Goal: Task Accomplishment & Management: Complete application form

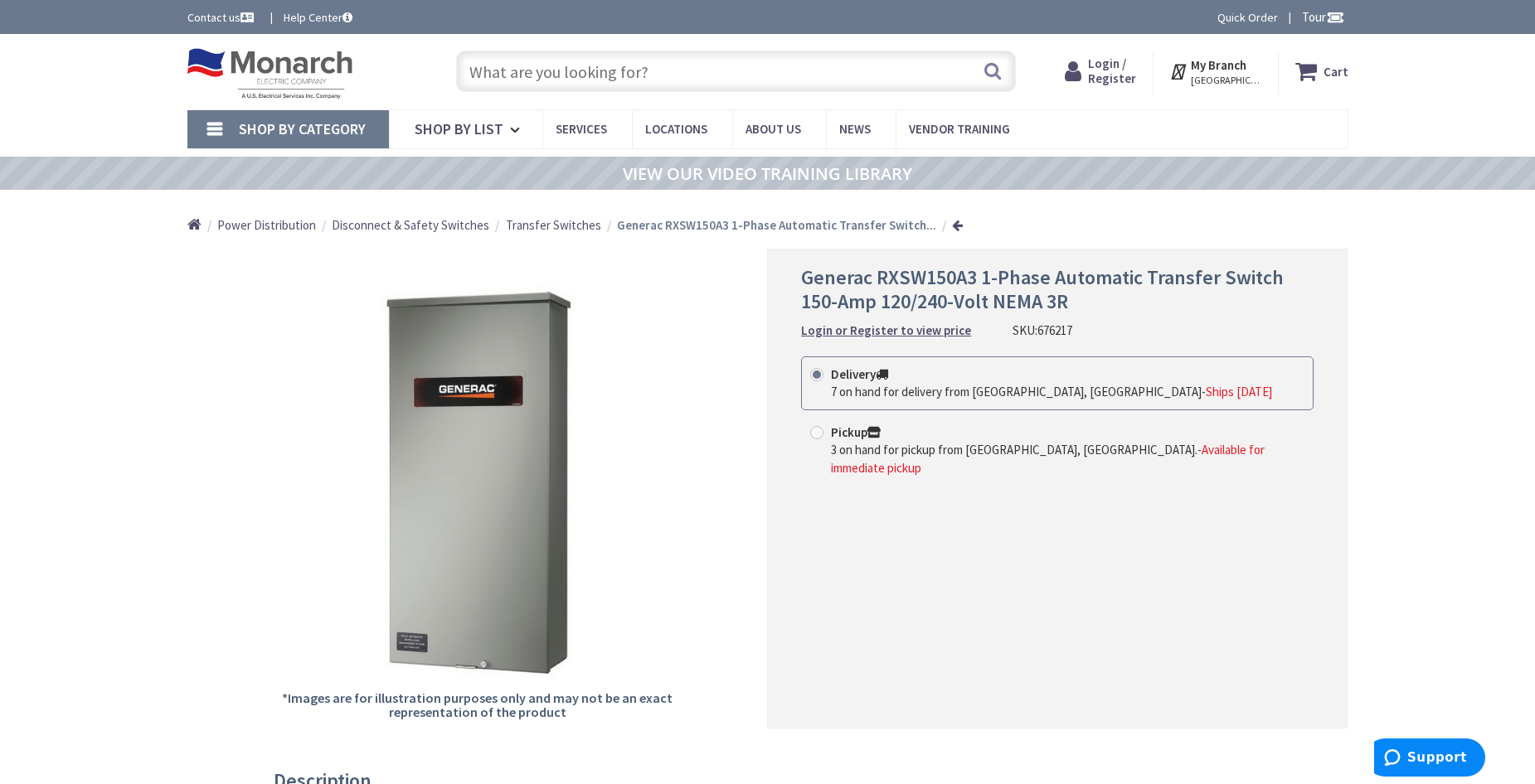
click at [1119, 74] on span "Login / Register" at bounding box center [1112, 70] width 48 height 31
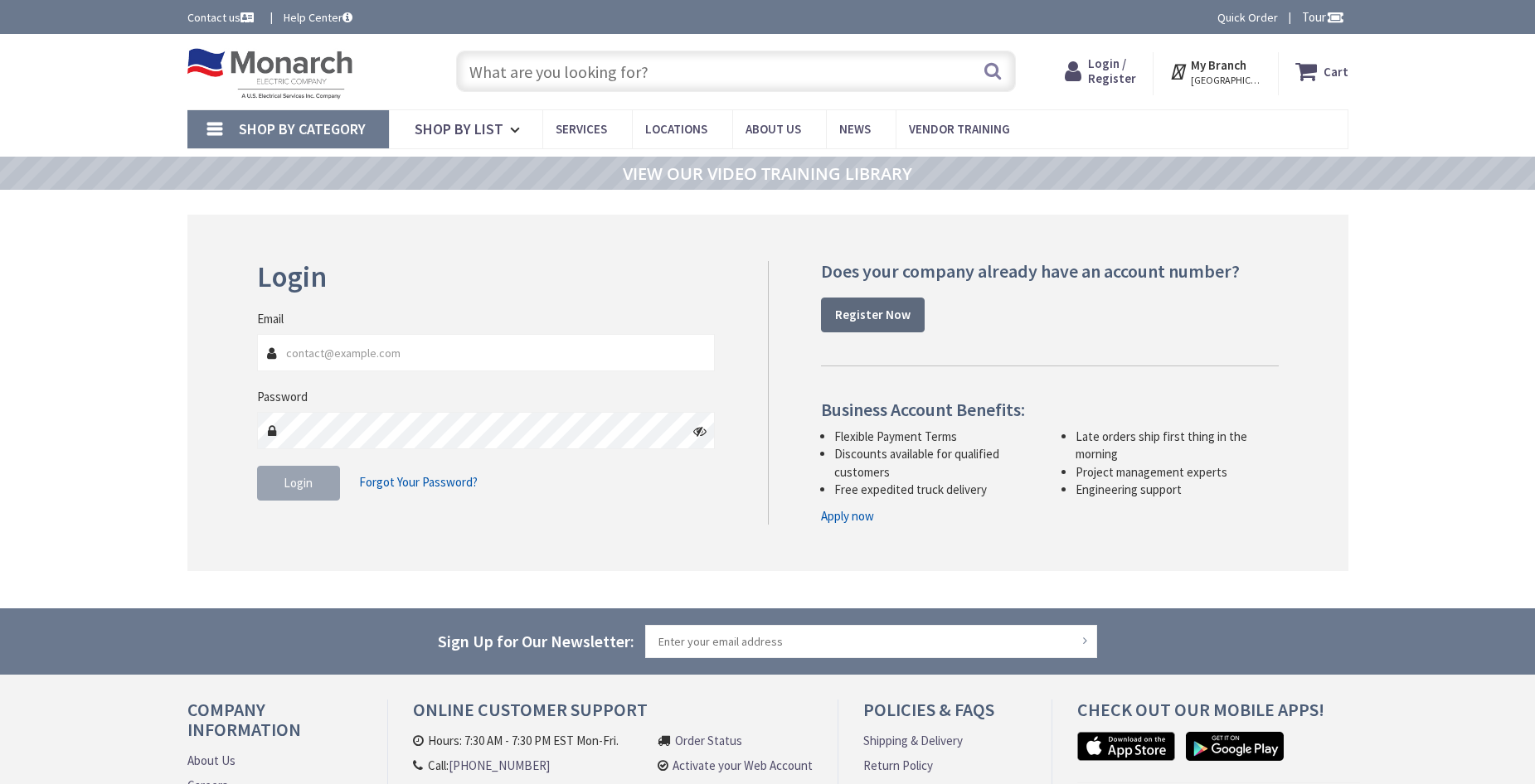
click at [866, 311] on strong "Register Now" at bounding box center [872, 314] width 75 height 16
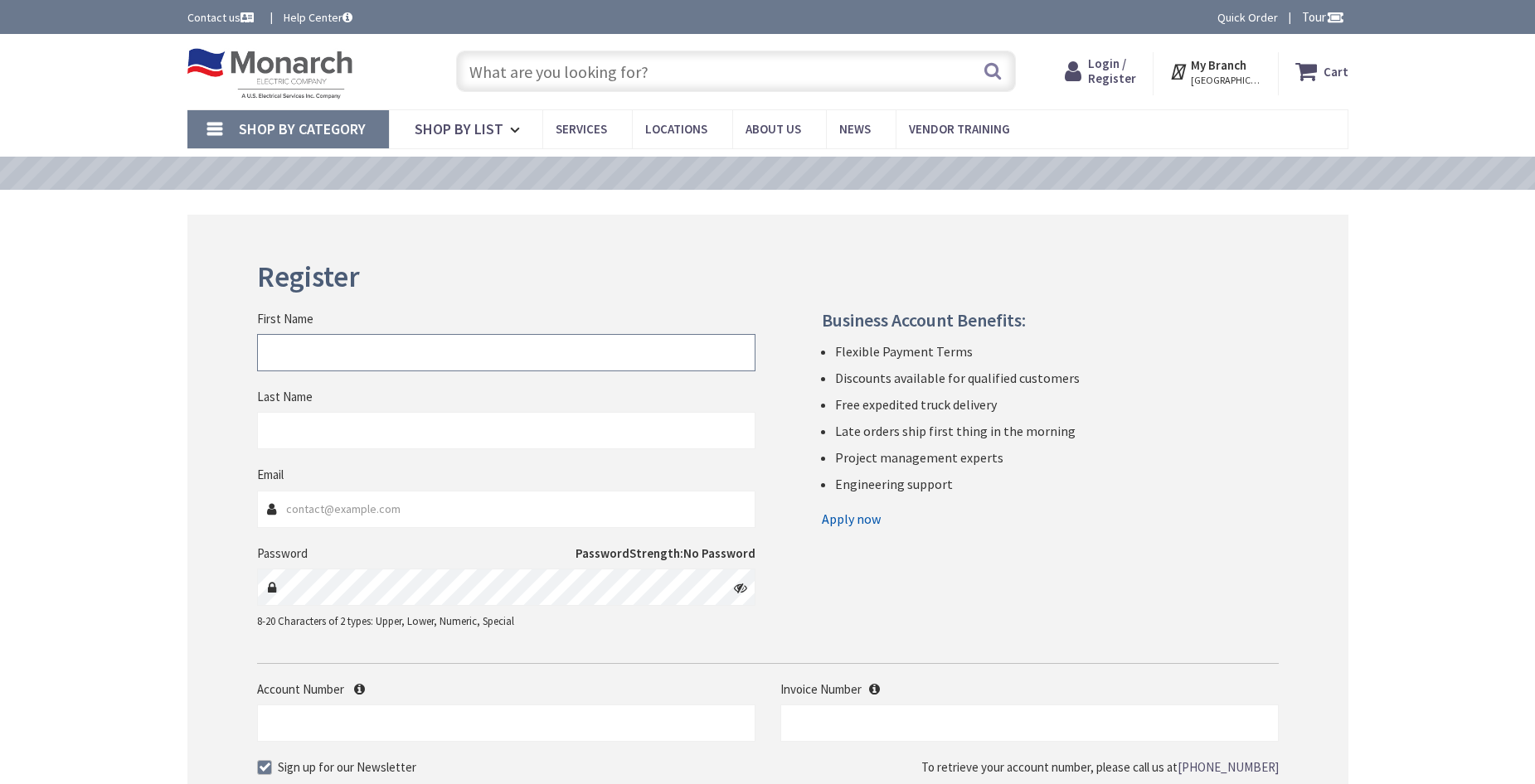
drag, startPoint x: 0, startPoint y: 0, endPoint x: 527, endPoint y: 366, distance: 641.6
click at [527, 366] on input "First Name" at bounding box center [506, 353] width 499 height 37
type input "keith"
click at [519, 424] on input "Last Name" at bounding box center [506, 431] width 499 height 37
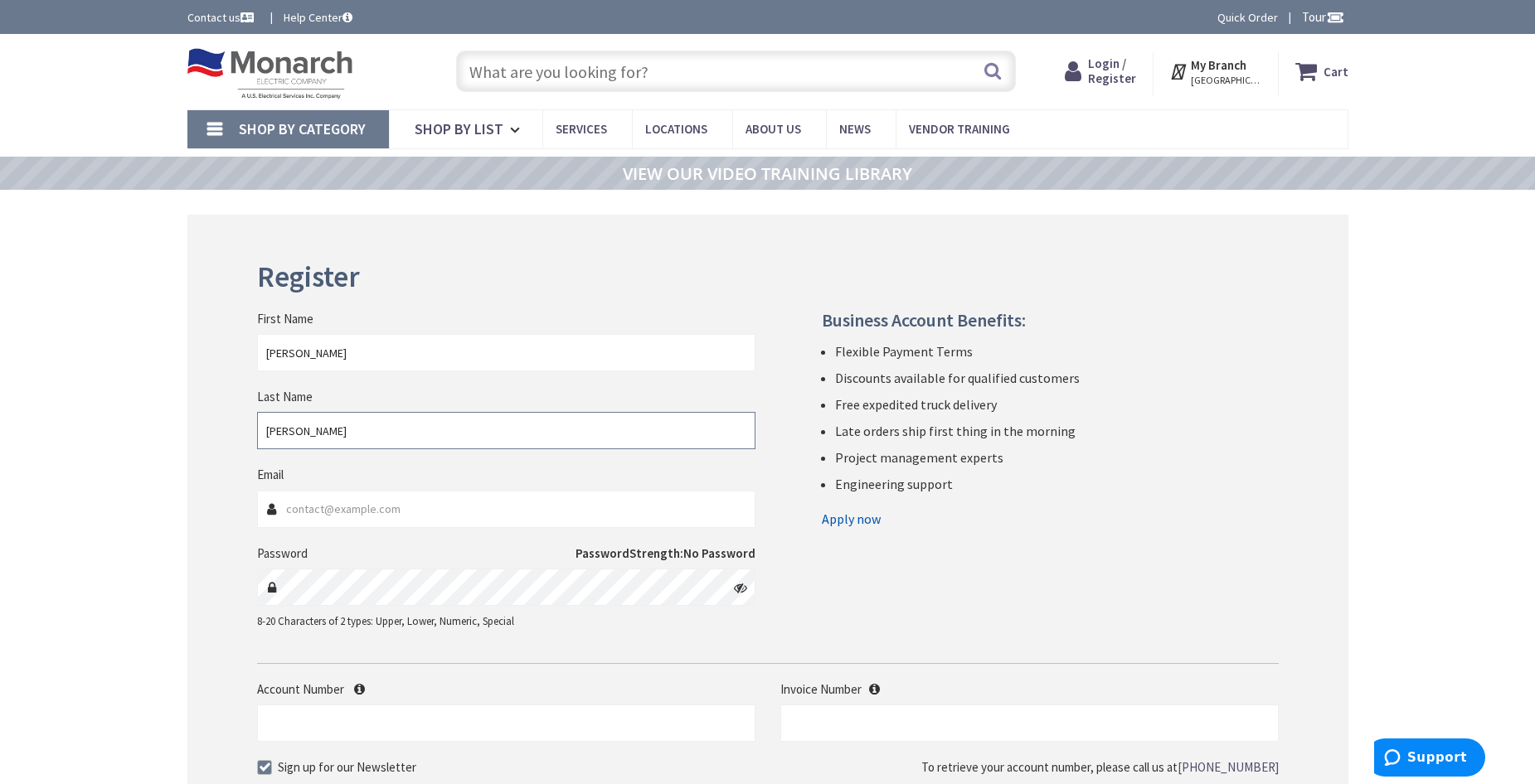
type input "williams"
click at [480, 506] on input "Email" at bounding box center [506, 510] width 499 height 37
paste input "COUNTYELECTRICLLC@GMAIL.COM"
type input "COUNTYELECTRICLLC@GMAIL.COM"
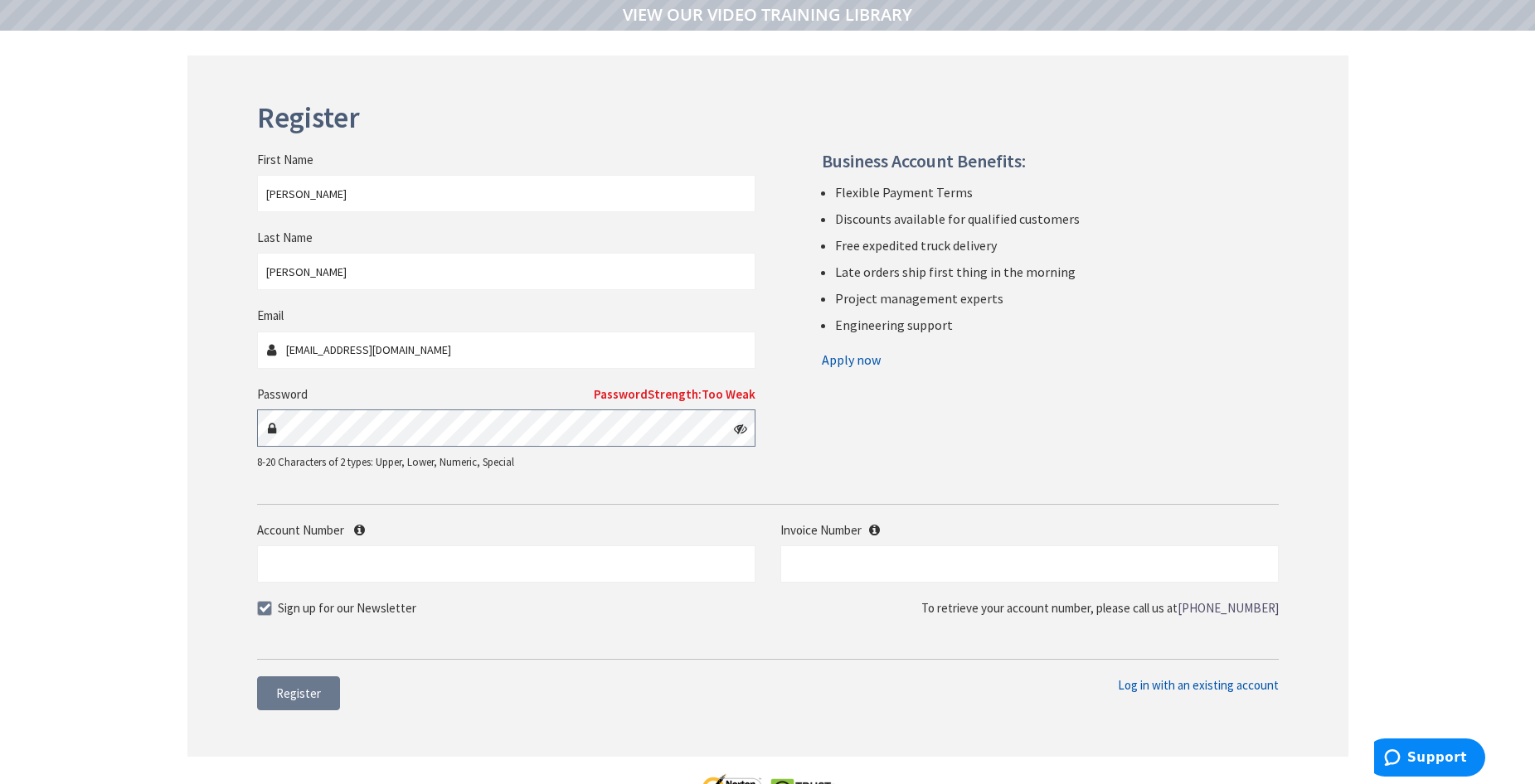
scroll to position [166, 0]
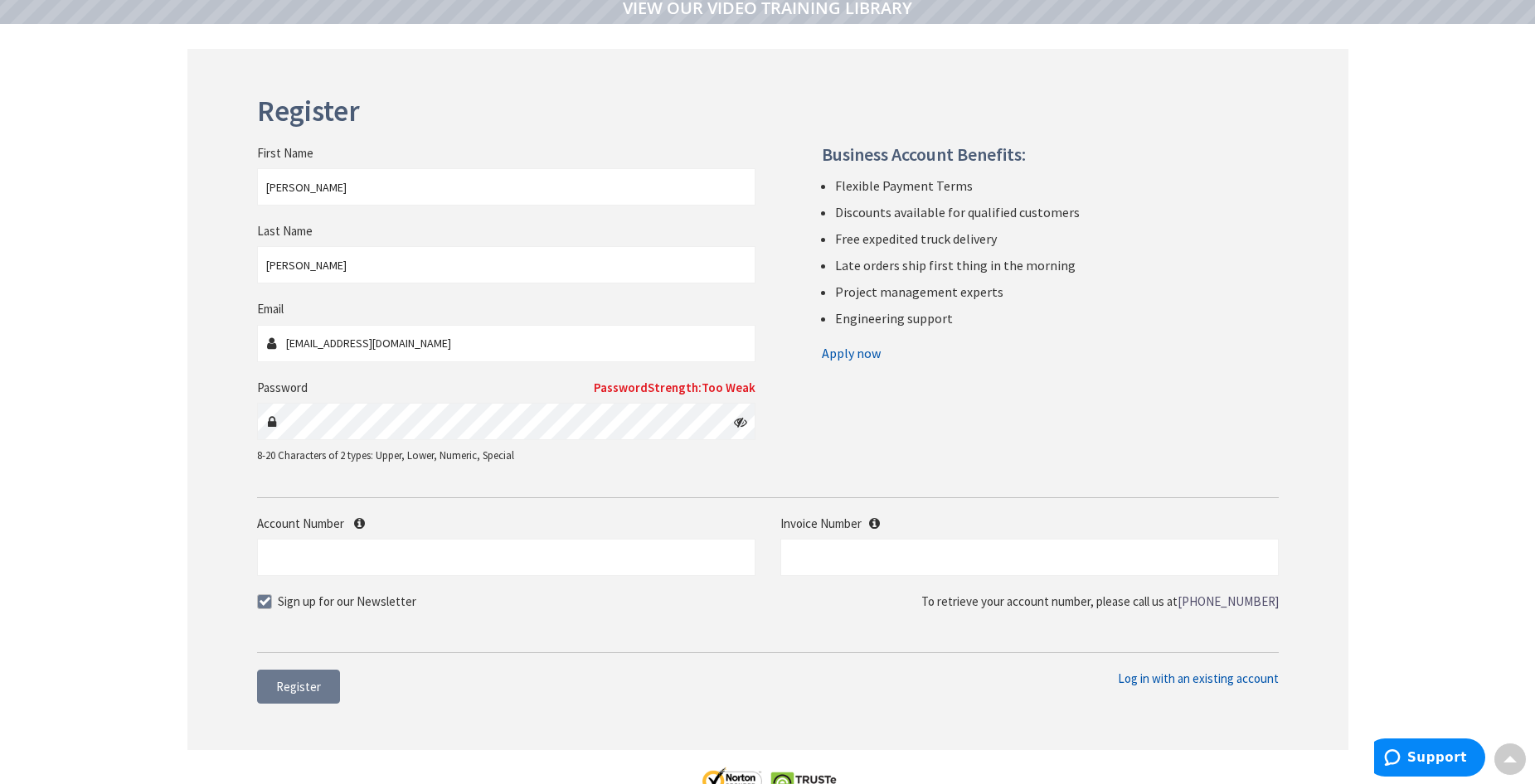
click at [737, 421] on icon at bounding box center [741, 422] width 13 height 13
click at [436, 558] on input "Account Number" at bounding box center [506, 558] width 499 height 37
paste input "519423"
type input "519423"
click at [266, 598] on span at bounding box center [264, 601] width 15 height 15
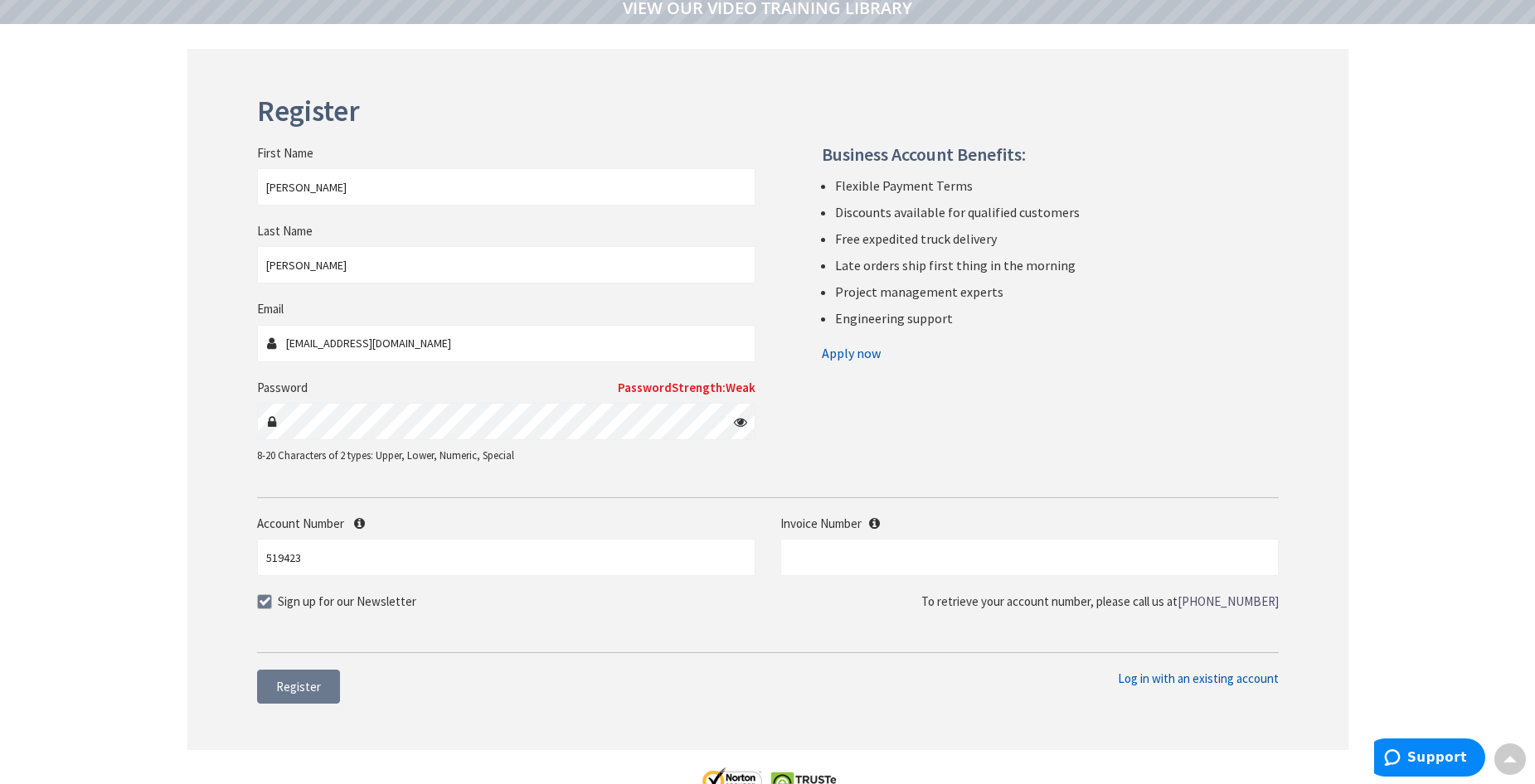
click at [266, 598] on input "Sign up for our Newsletter" at bounding box center [267, 601] width 11 height 11
checkbox input "false"
click at [826, 563] on input "text" at bounding box center [1030, 558] width 499 height 37
paste input "S128709854"
type input "S128709854"
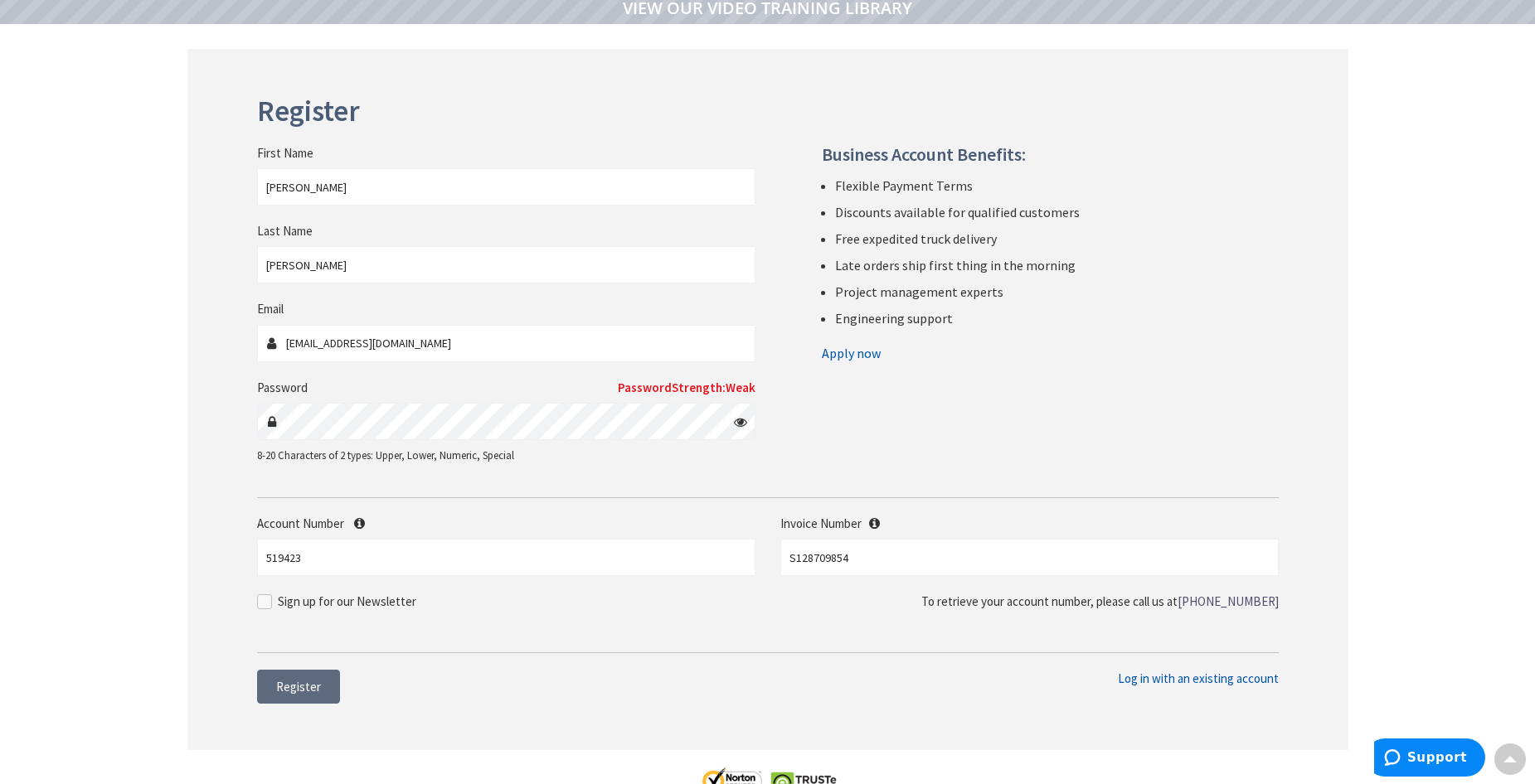
click at [305, 688] on span "Register" at bounding box center [298, 687] width 44 height 16
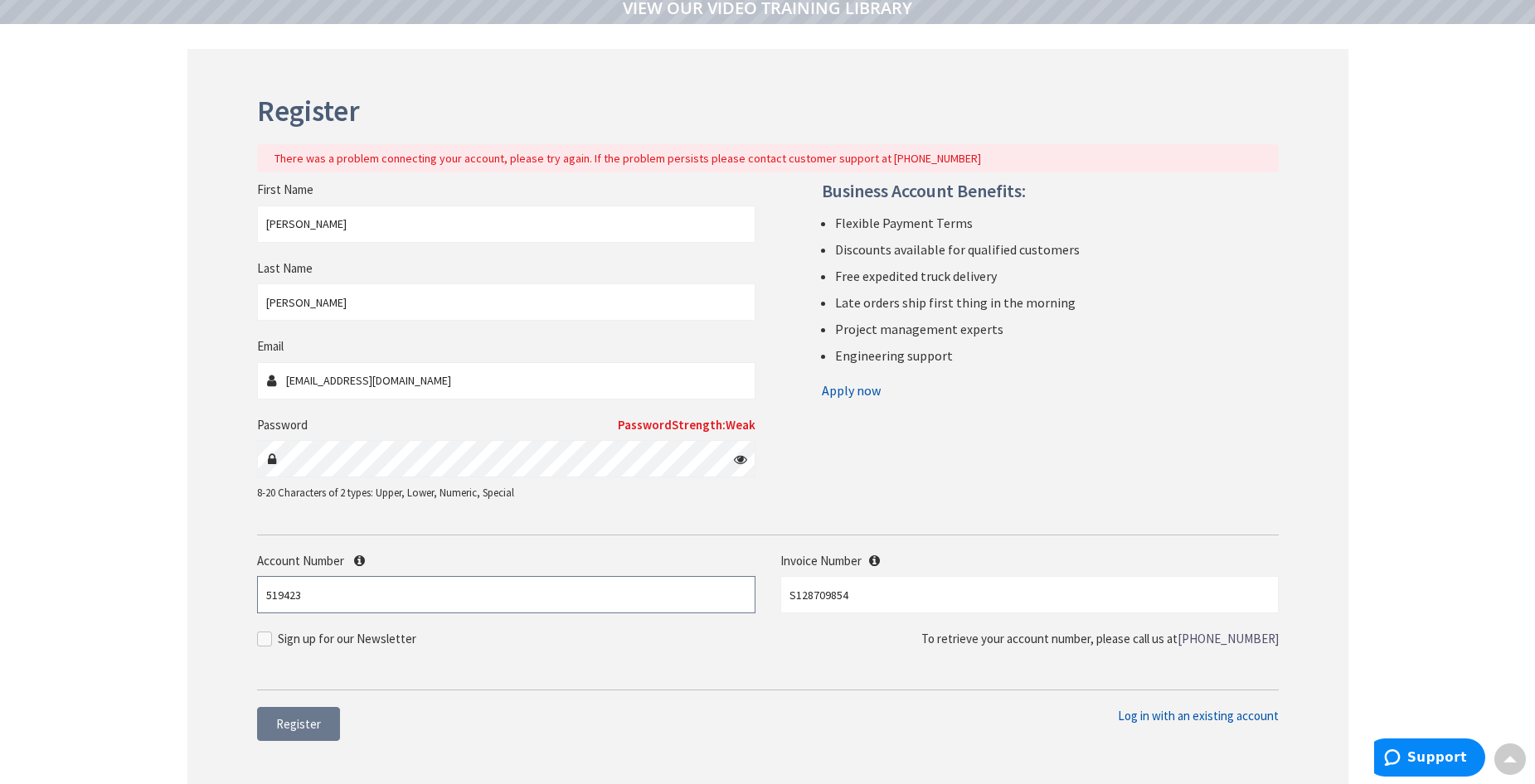
click at [552, 596] on input "519423" at bounding box center [506, 595] width 499 height 37
click at [439, 687] on form "First Name keith Last Name williams Email COUNTYELECTRICLLC@GMAIL.COM Password …" at bounding box center [768, 435] width 1021 height 509
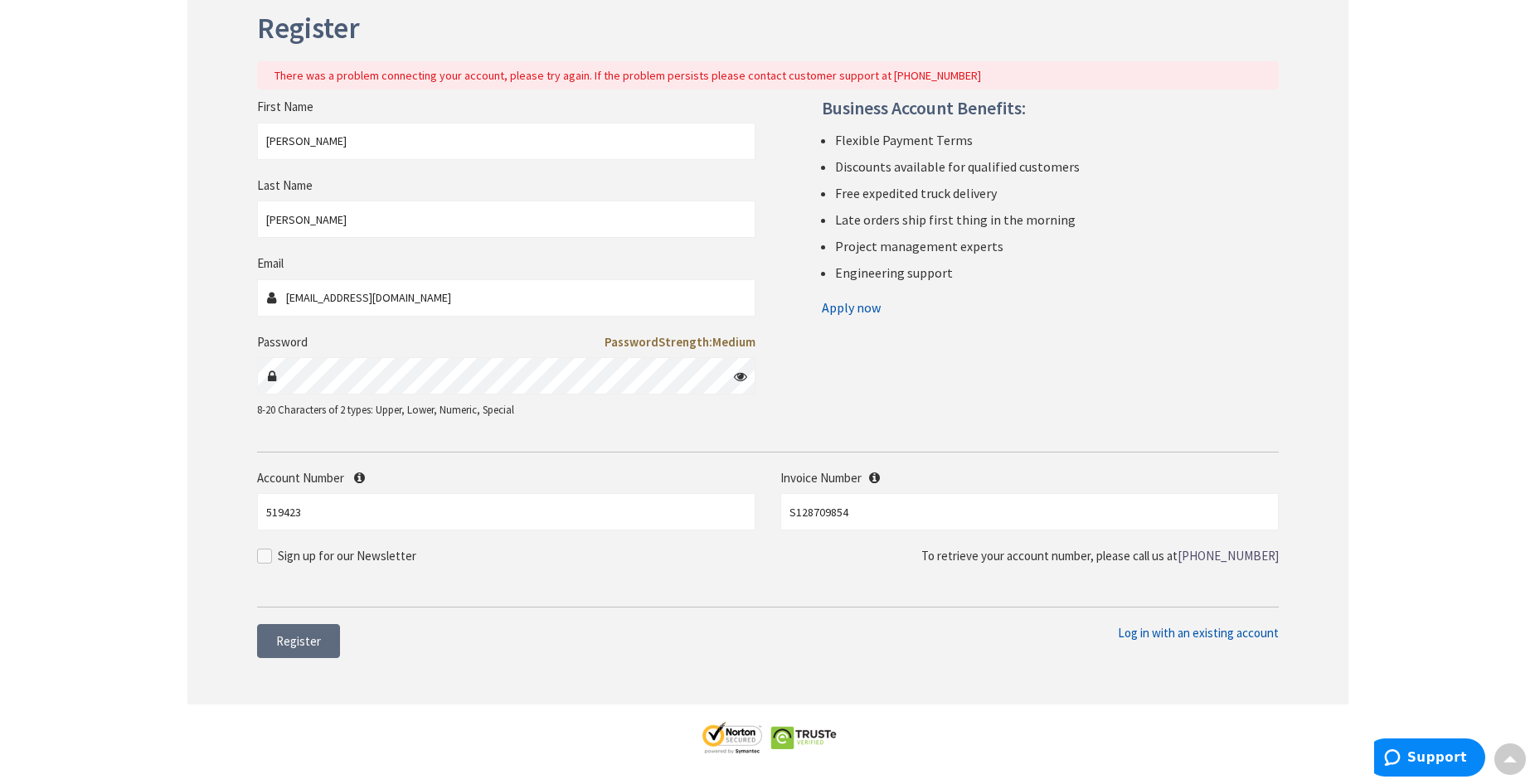
click at [292, 629] on button "Register" at bounding box center [298, 642] width 82 height 35
click at [861, 524] on input "S128709854" at bounding box center [1030, 512] width 499 height 37
